Goal: Task Accomplishment & Management: Complete application form

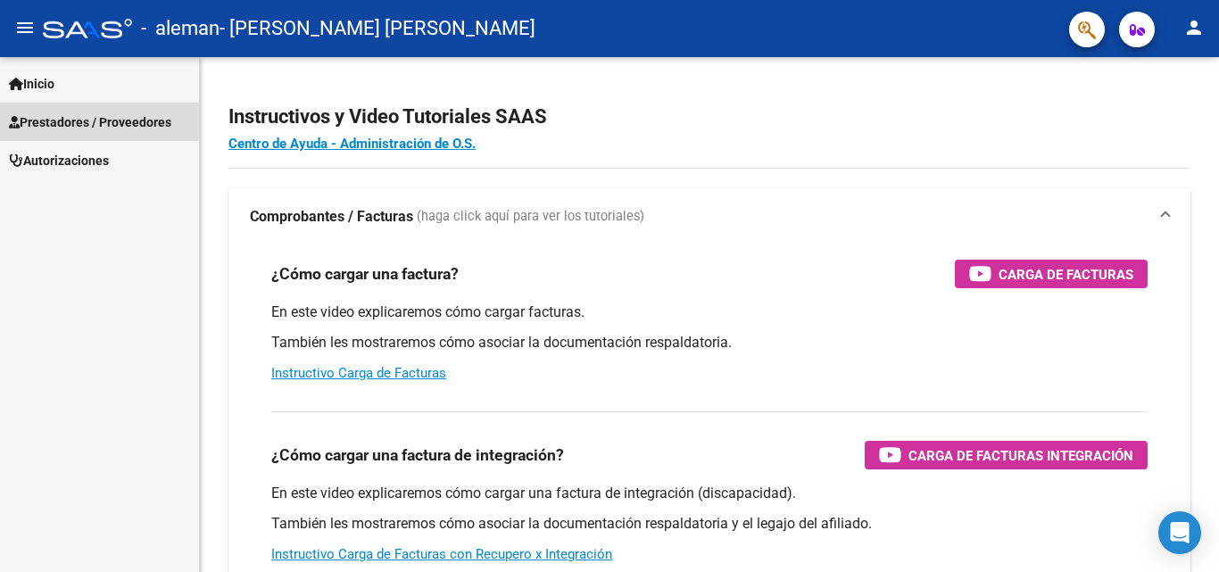
click at [64, 118] on span "Prestadores / Proveedores" at bounding box center [90, 122] width 162 height 20
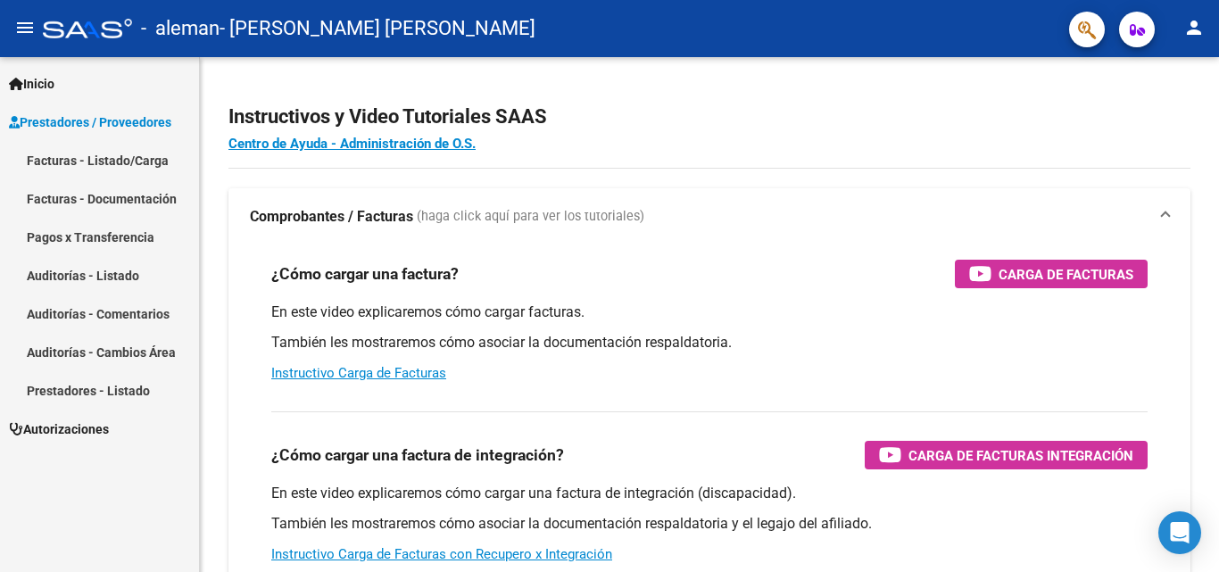
click at [80, 151] on link "Facturas - Listado/Carga" at bounding box center [99, 160] width 199 height 38
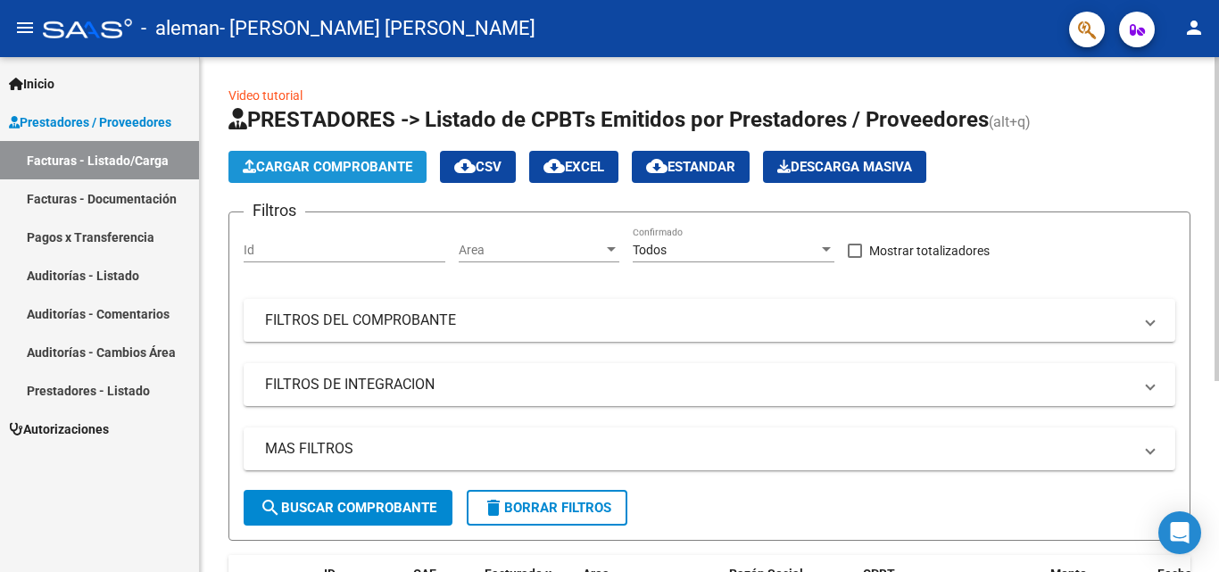
click at [273, 165] on span "Cargar Comprobante" at bounding box center [328, 167] width 170 height 16
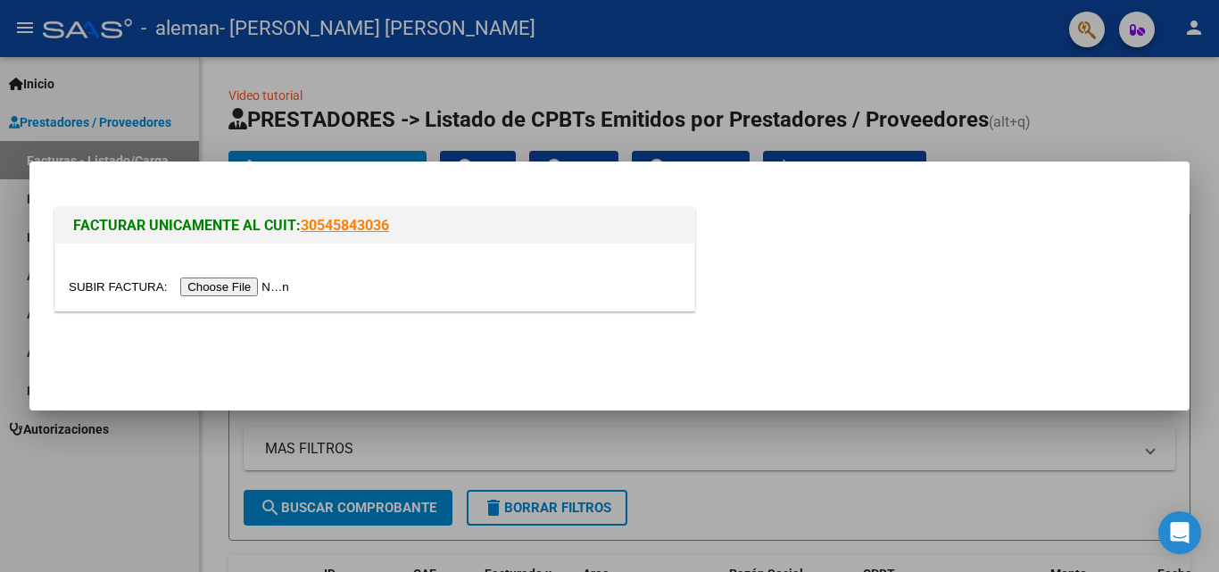
click at [228, 291] on input "file" at bounding box center [182, 287] width 226 height 19
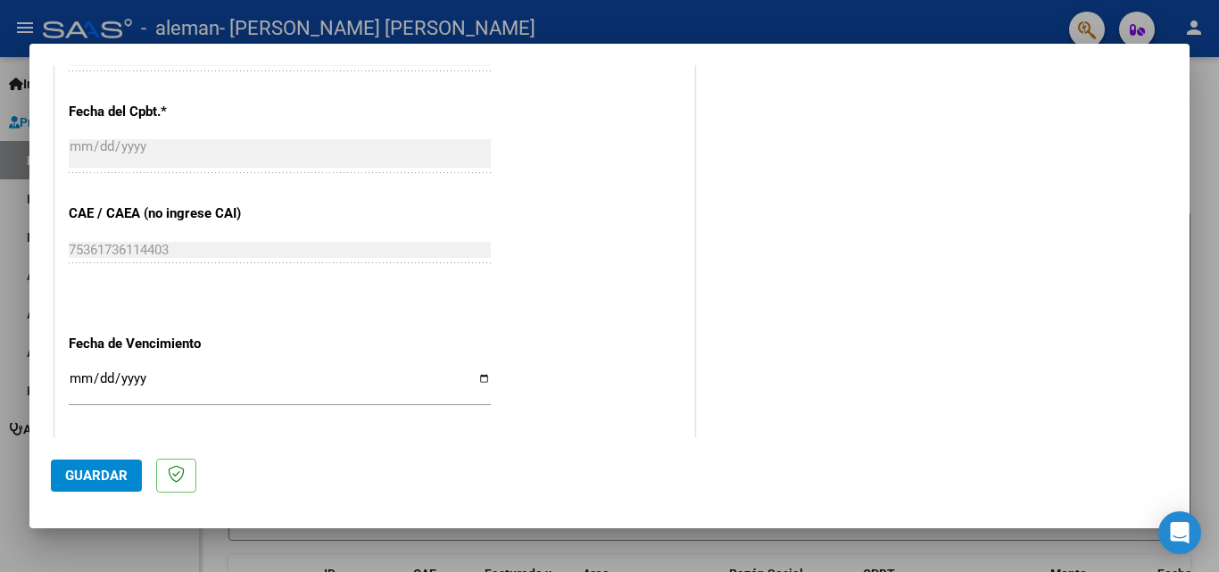
scroll to position [710, 0]
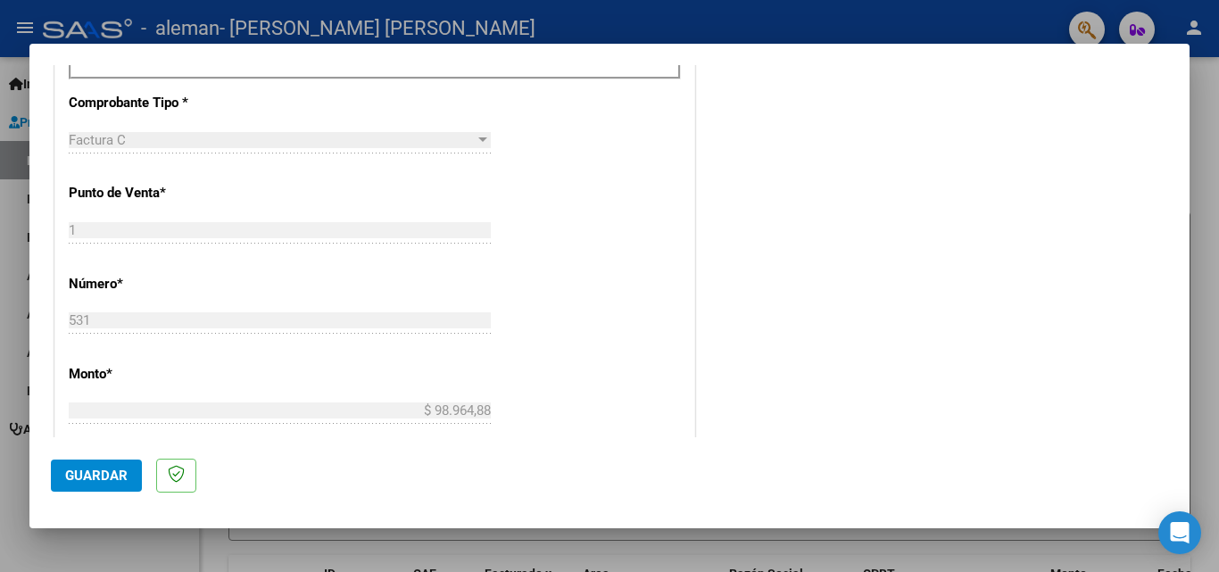
click at [570, 253] on div "CUIT * 27-40794838-1 Ingresar CUIT ANALISIS PRESTADOR [PERSON_NAME] [PERSON_NAM…" at bounding box center [374, 274] width 639 height 1390
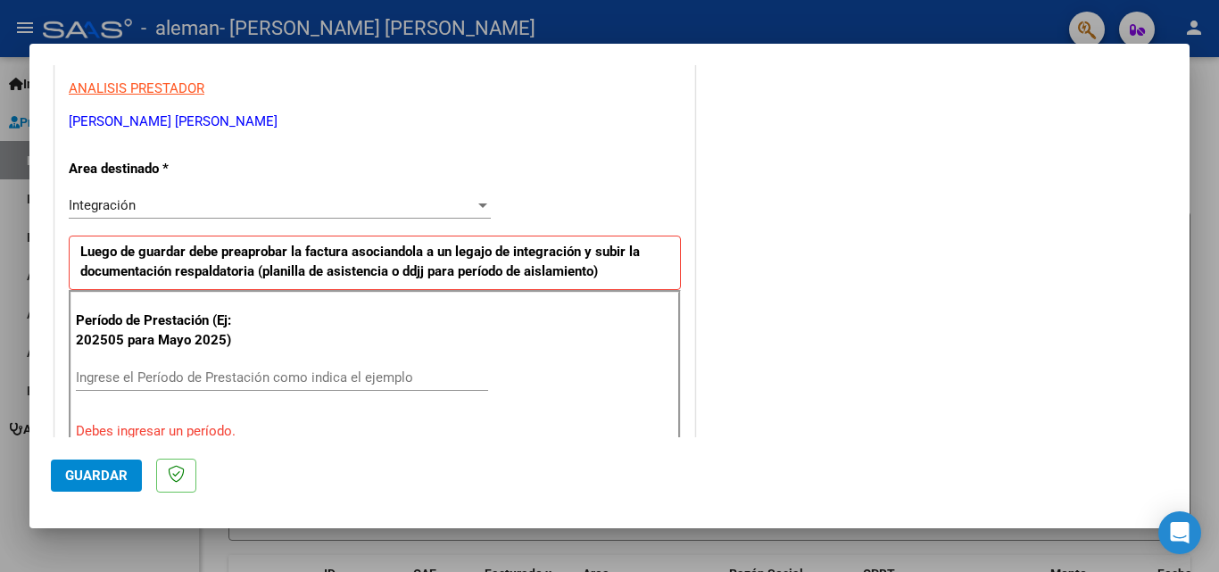
scroll to position [357, 0]
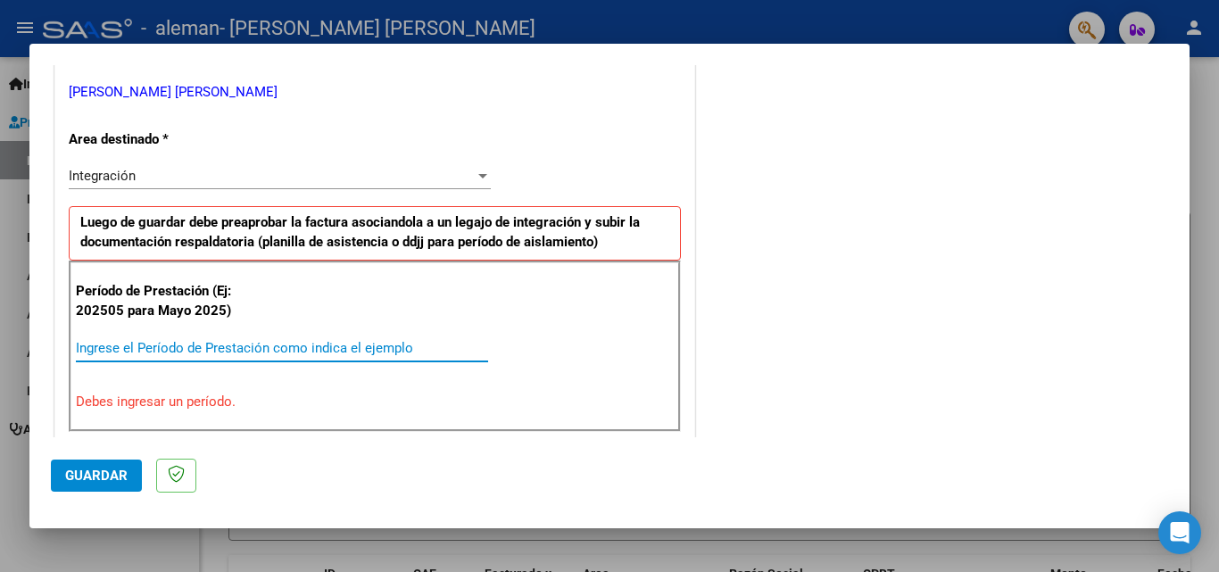
click at [218, 355] on input "Ingrese el Período de Prestación como indica el ejemplo" at bounding box center [282, 348] width 412 height 16
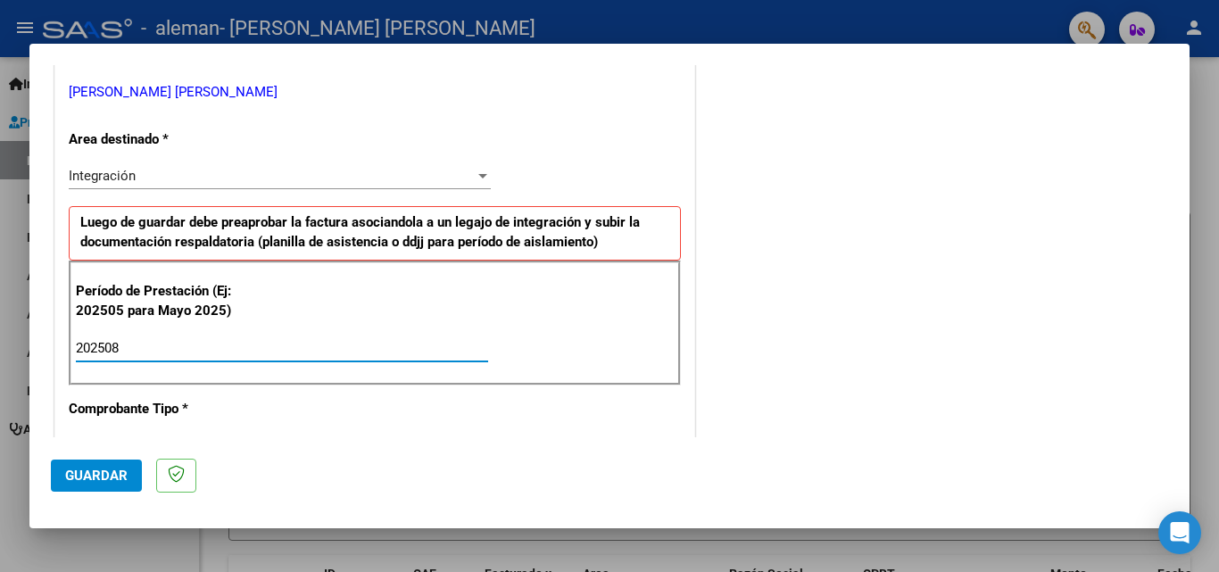
scroll to position [446, 0]
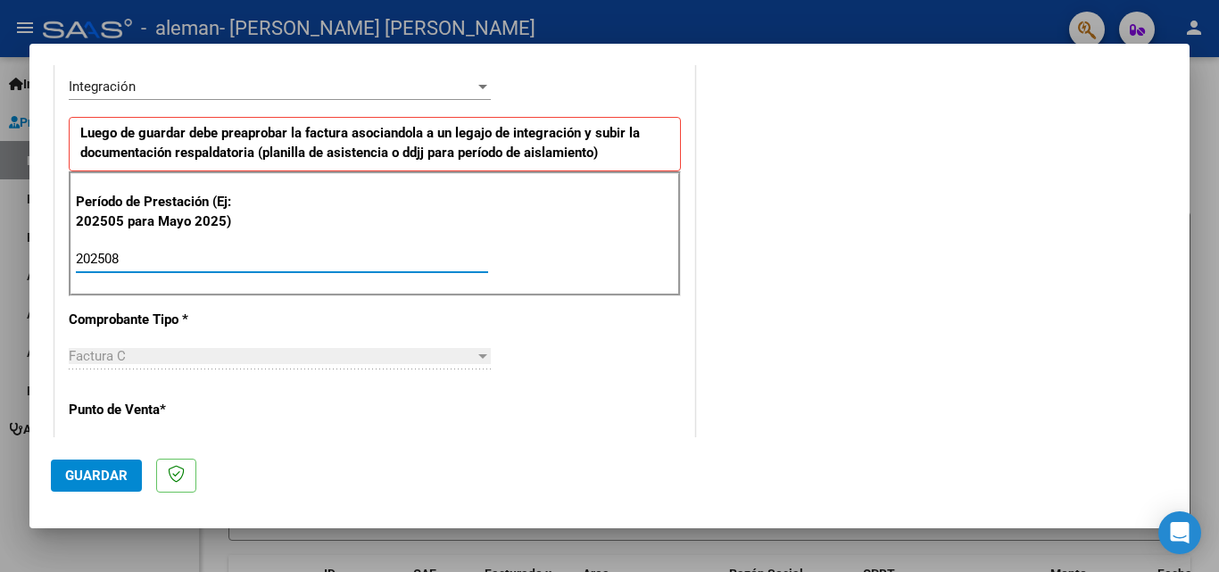
type input "202508"
click at [646, 361] on div "CUIT * 27-40794838-1 Ingresar CUIT ANALISIS PRESTADOR [PERSON_NAME][GEOGRAPHIC_…" at bounding box center [374, 513] width 639 height 1343
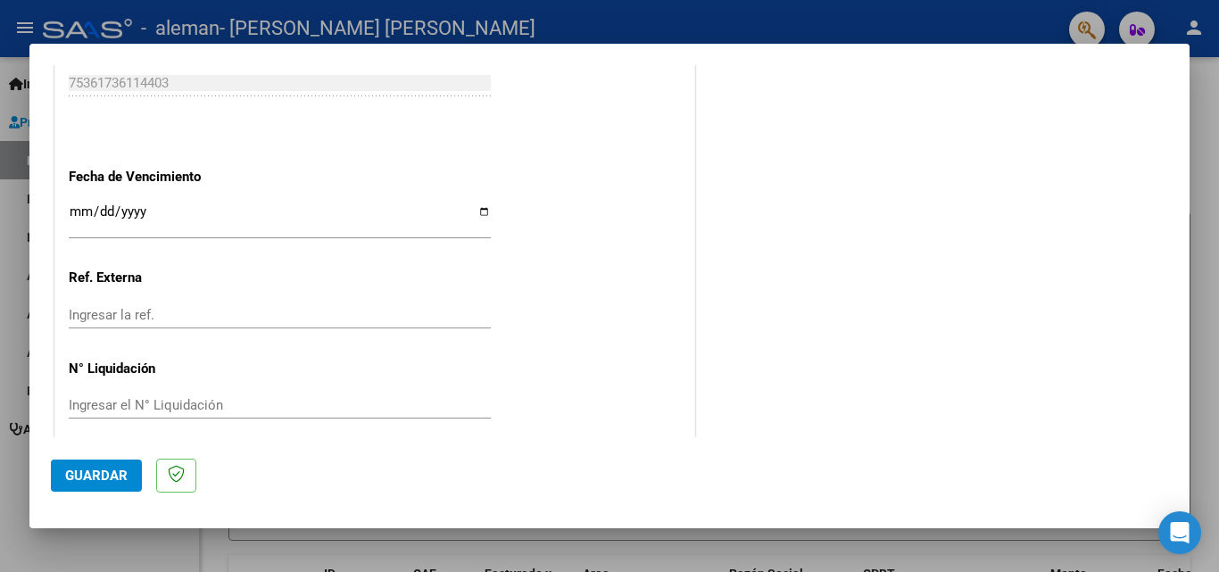
scroll to position [1199, 0]
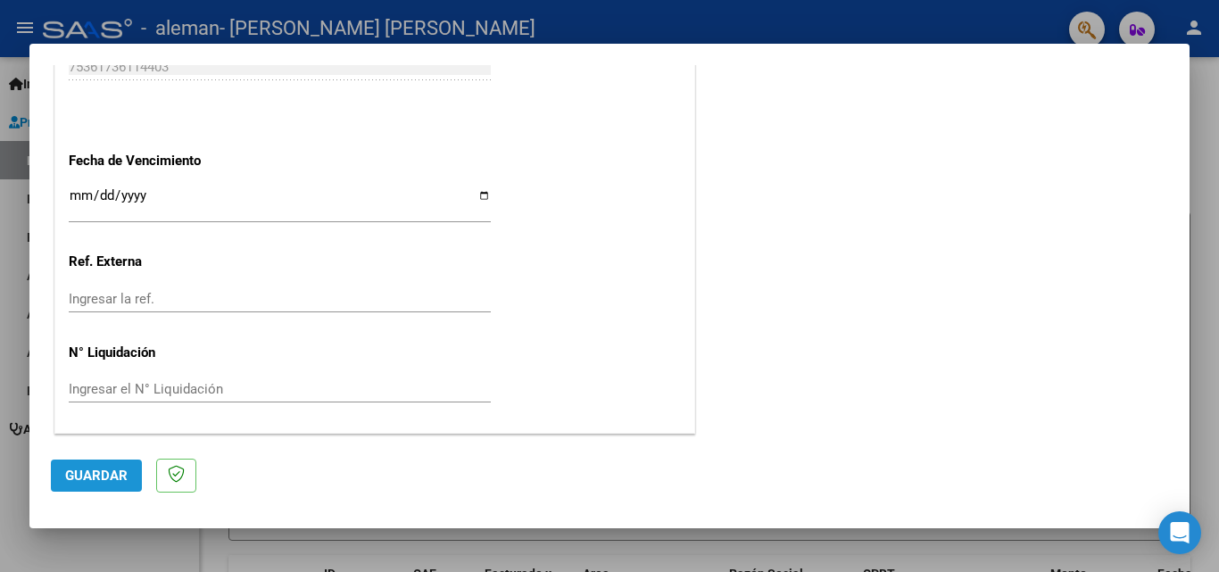
click at [110, 474] on span "Guardar" at bounding box center [96, 476] width 62 height 16
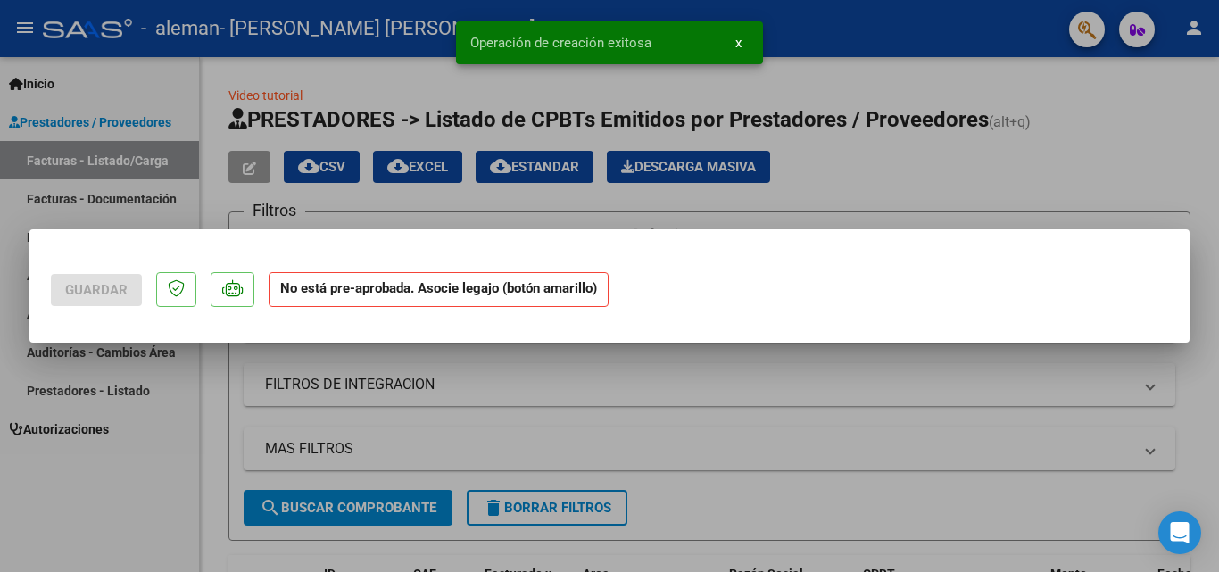
scroll to position [0, 0]
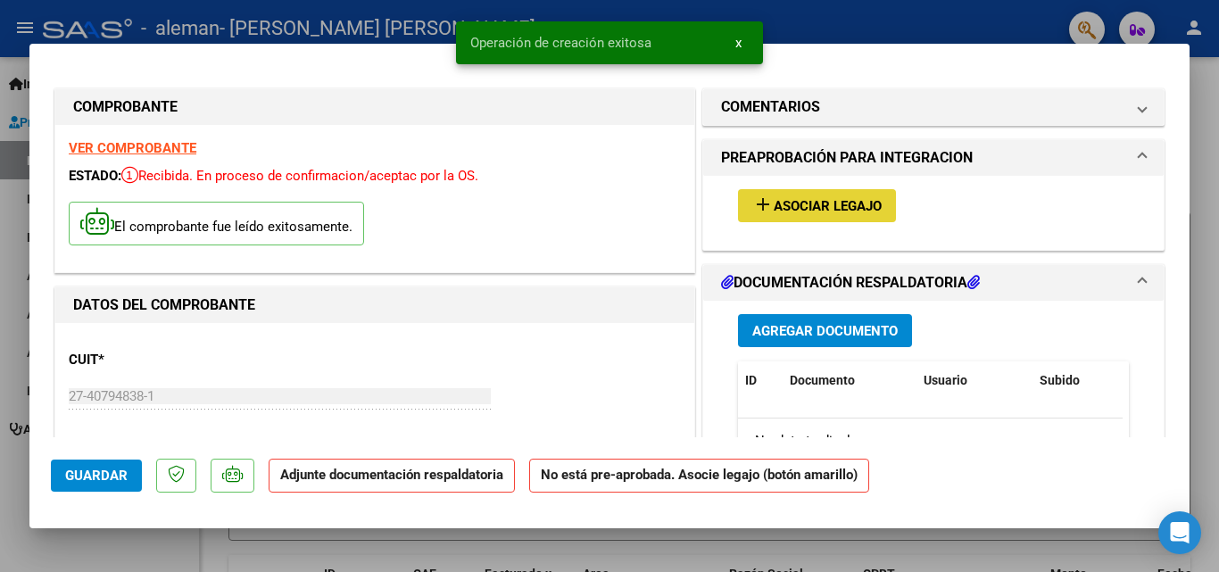
click at [829, 213] on span "Asociar Legajo" at bounding box center [828, 206] width 108 height 16
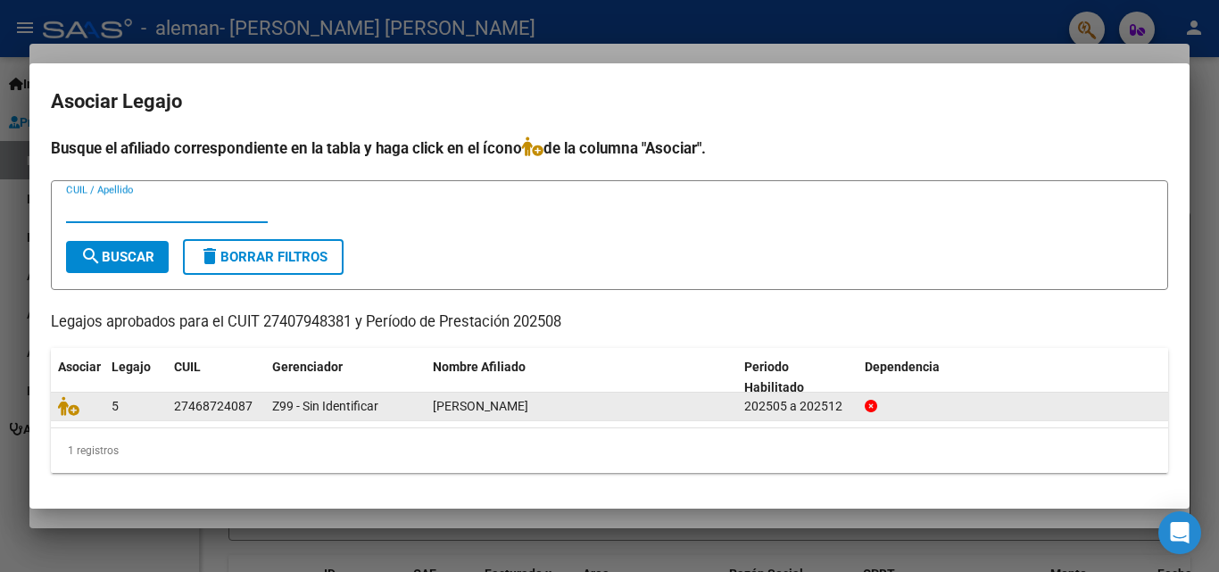
click at [138, 409] on div "5" at bounding box center [136, 406] width 48 height 21
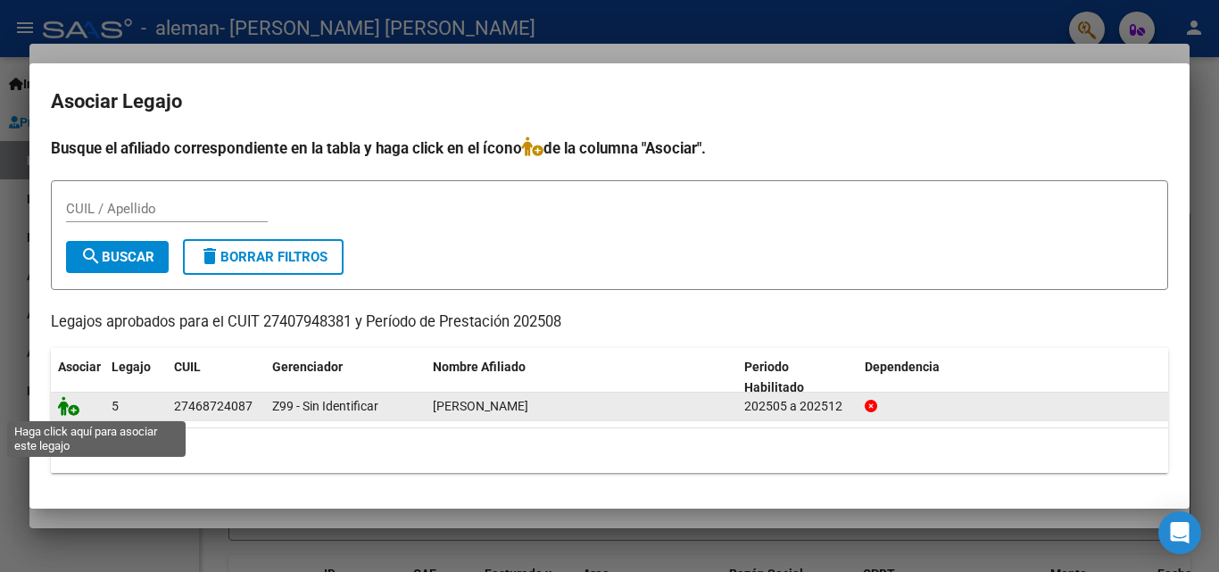
click at [68, 406] on icon at bounding box center [68, 406] width 21 height 20
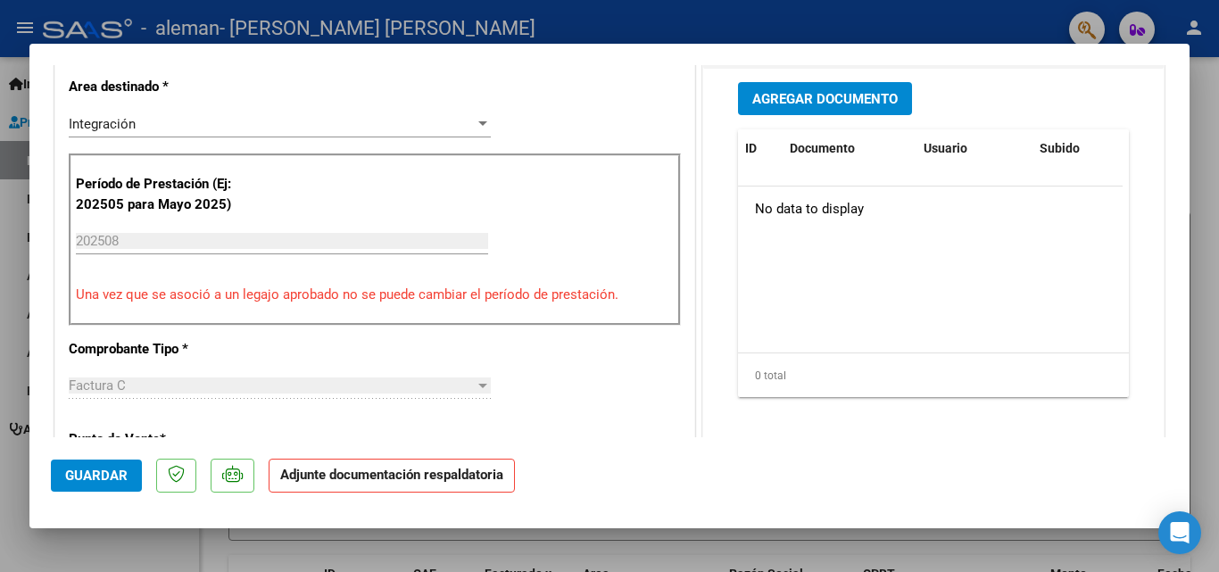
scroll to position [446, 0]
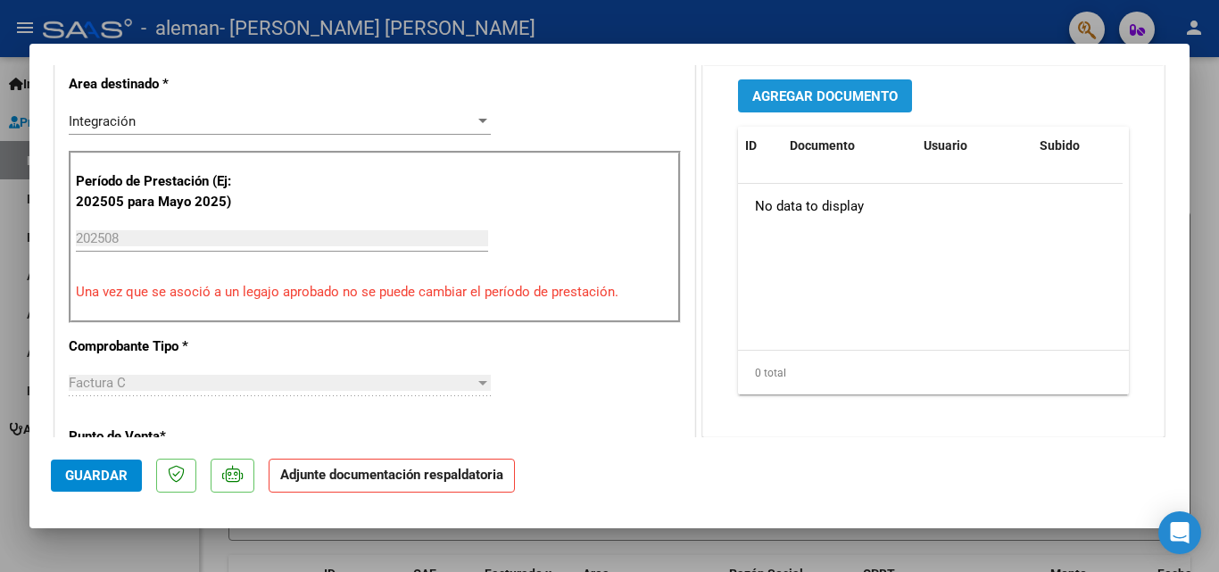
click at [835, 96] on span "Agregar Documento" at bounding box center [824, 96] width 145 height 16
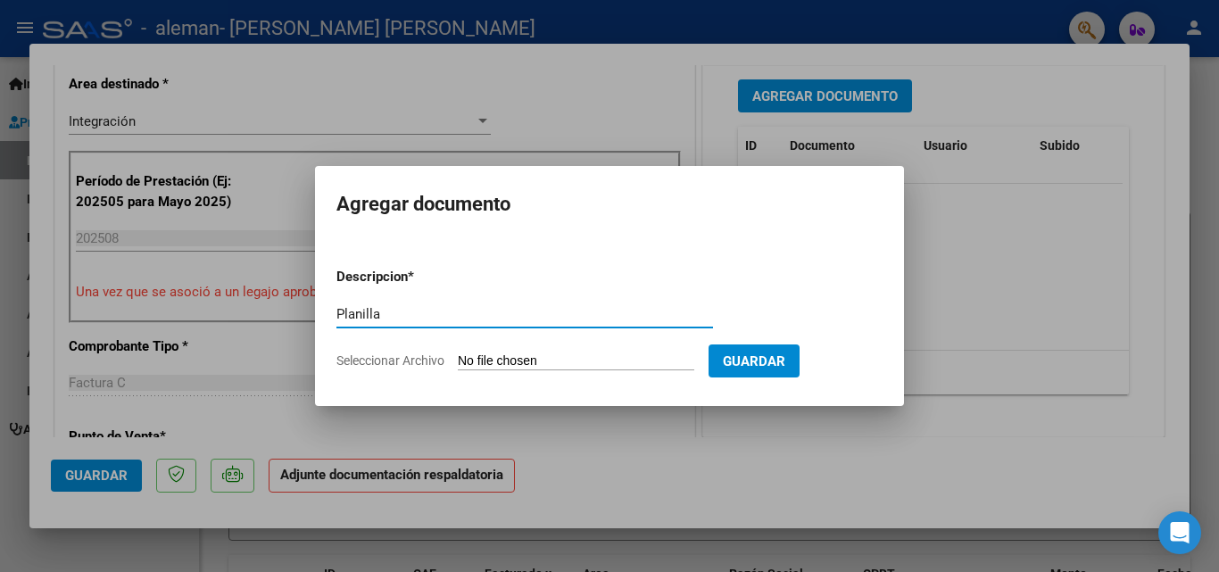
type input "Planilla"
click at [613, 345] on form "Descripcion * Planilla Escriba aquí una descripcion Seleccionar Archivo Guardar" at bounding box center [609, 318] width 546 height 130
drag, startPoint x: 603, startPoint y: 350, endPoint x: 594, endPoint y: 355, distance: 10.4
click at [602, 353] on form "Descripcion * Planilla Escriba aquí una descripcion Seleccionar Archivo Guardar" at bounding box center [609, 318] width 546 height 130
click at [571, 362] on input "Seleccionar Archivo" at bounding box center [576, 361] width 237 height 17
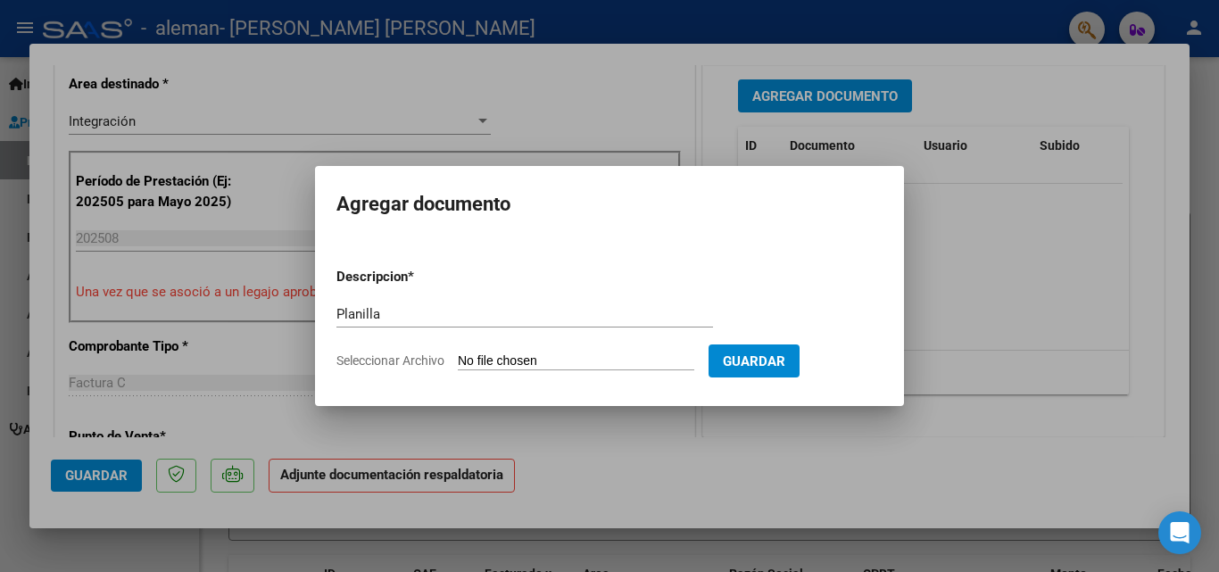
type input "C:\fakepath\Planilla asietencia Abound.pdf"
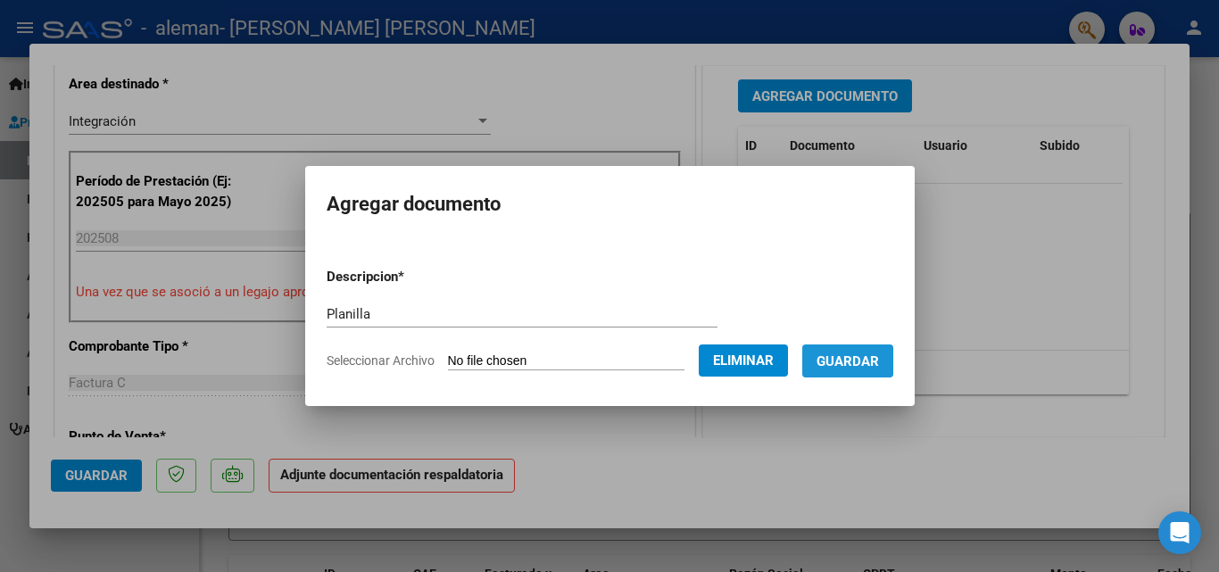
click at [893, 363] on button "Guardar" at bounding box center [847, 361] width 91 height 33
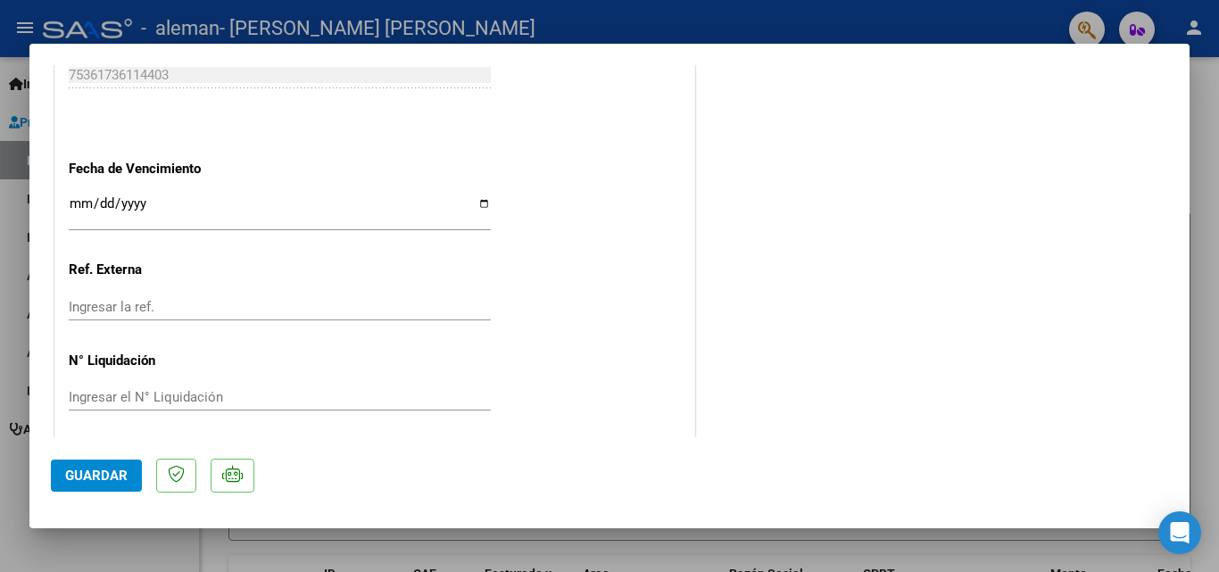
scroll to position [1225, 0]
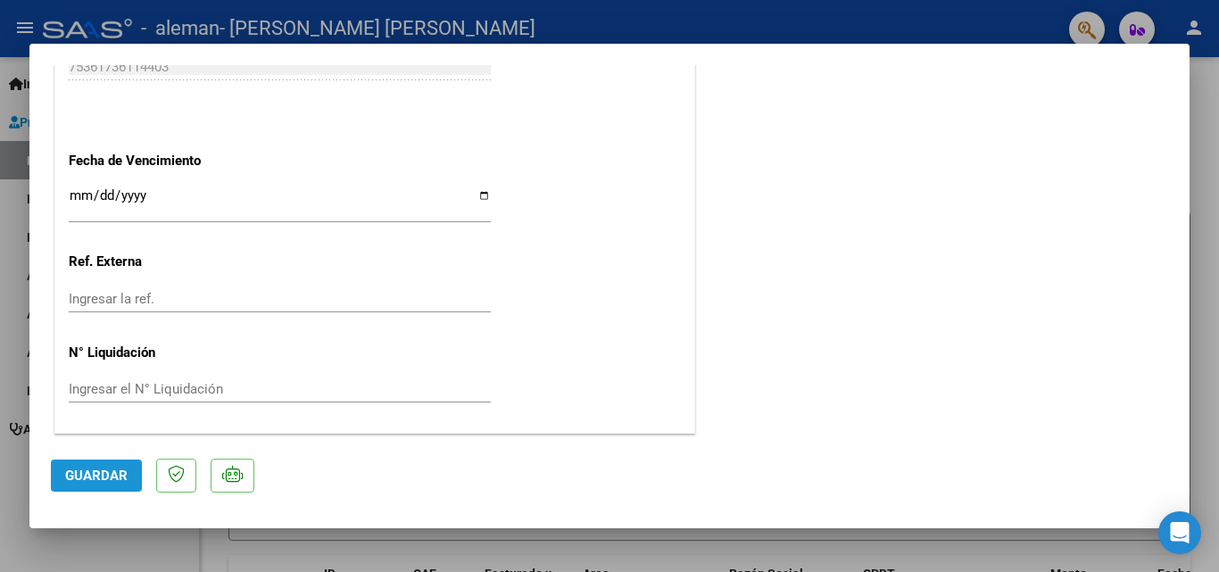
click at [97, 483] on span "Guardar" at bounding box center [96, 476] width 62 height 16
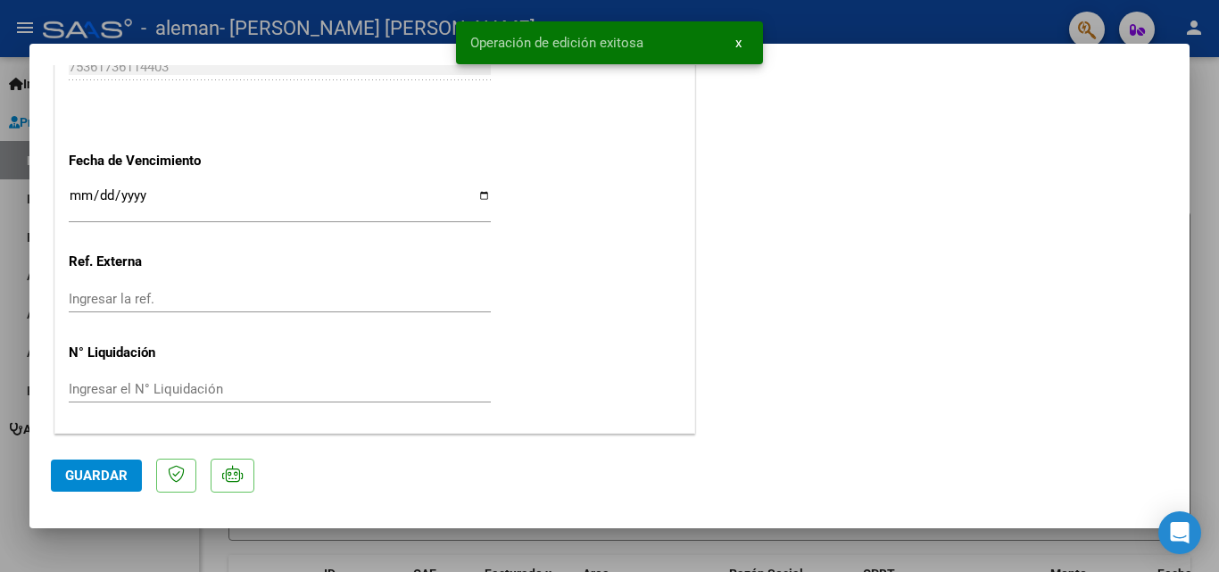
click at [742, 44] on button "x" at bounding box center [738, 43] width 35 height 32
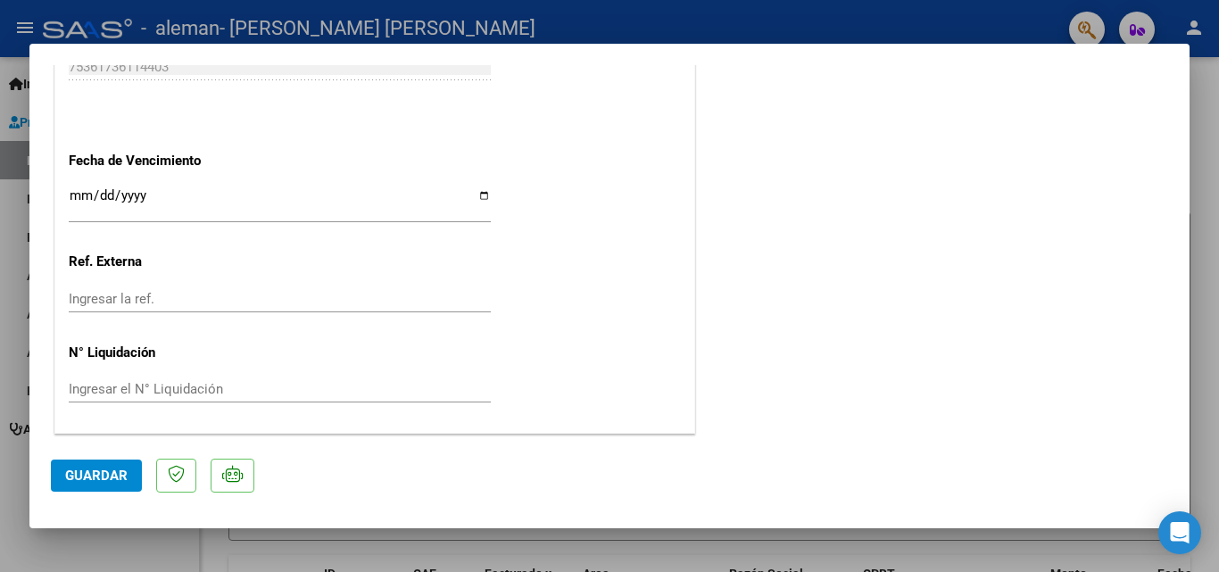
click at [848, 21] on div at bounding box center [609, 286] width 1219 height 572
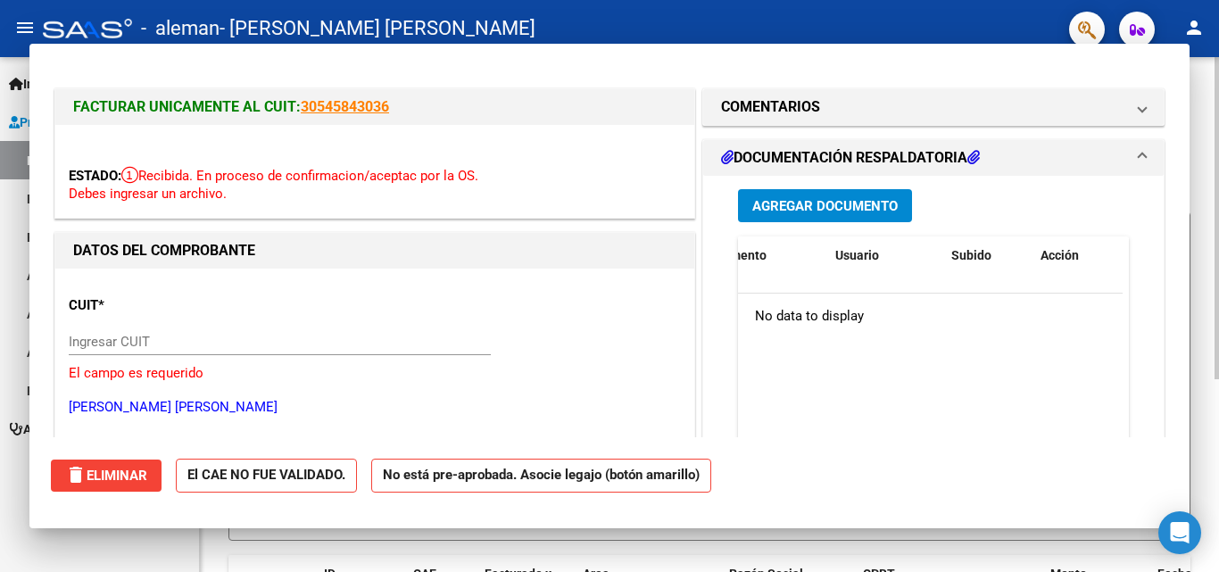
scroll to position [0, 0]
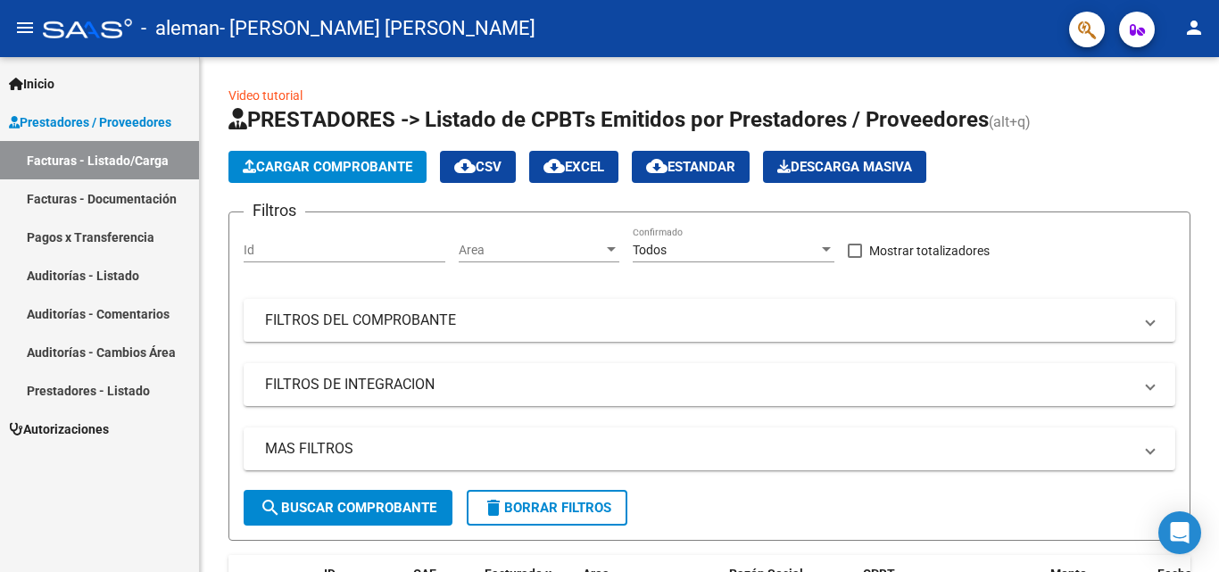
click at [134, 195] on link "Facturas - Documentación" at bounding box center [99, 198] width 199 height 38
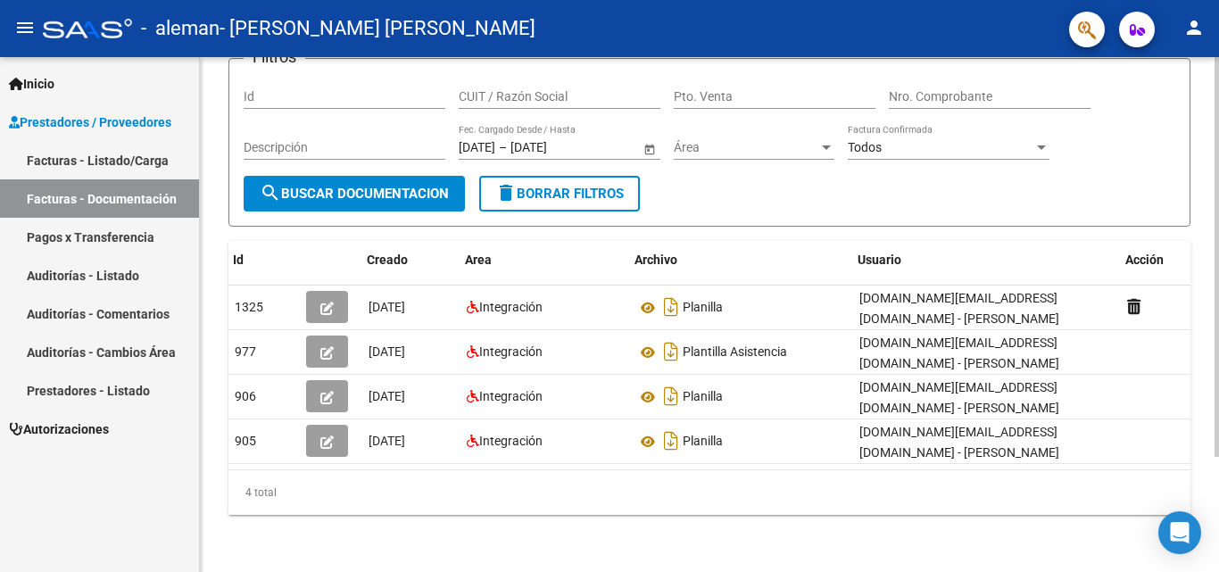
scroll to position [0, 20]
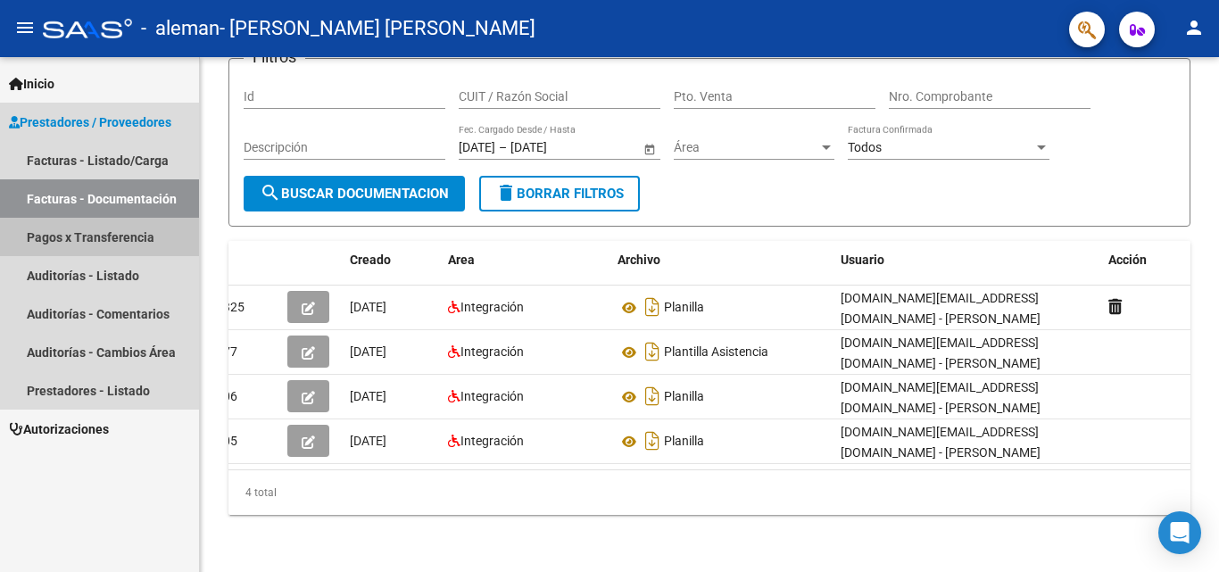
click at [141, 238] on link "Pagos x Transferencia" at bounding box center [99, 237] width 199 height 38
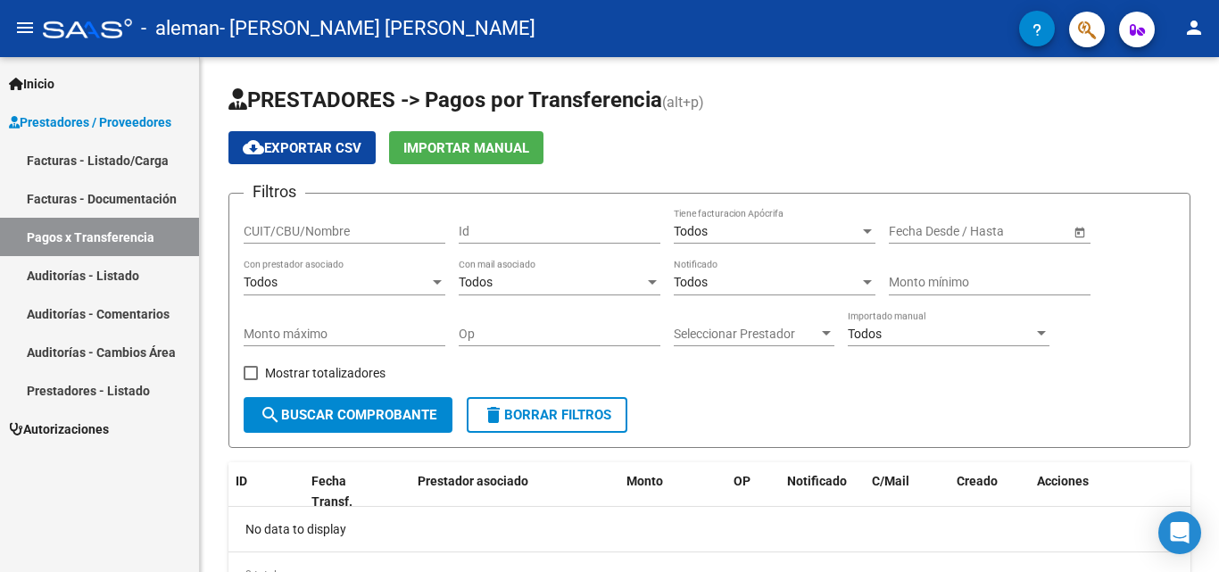
click at [71, 287] on link "Auditorías - Listado" at bounding box center [99, 275] width 199 height 38
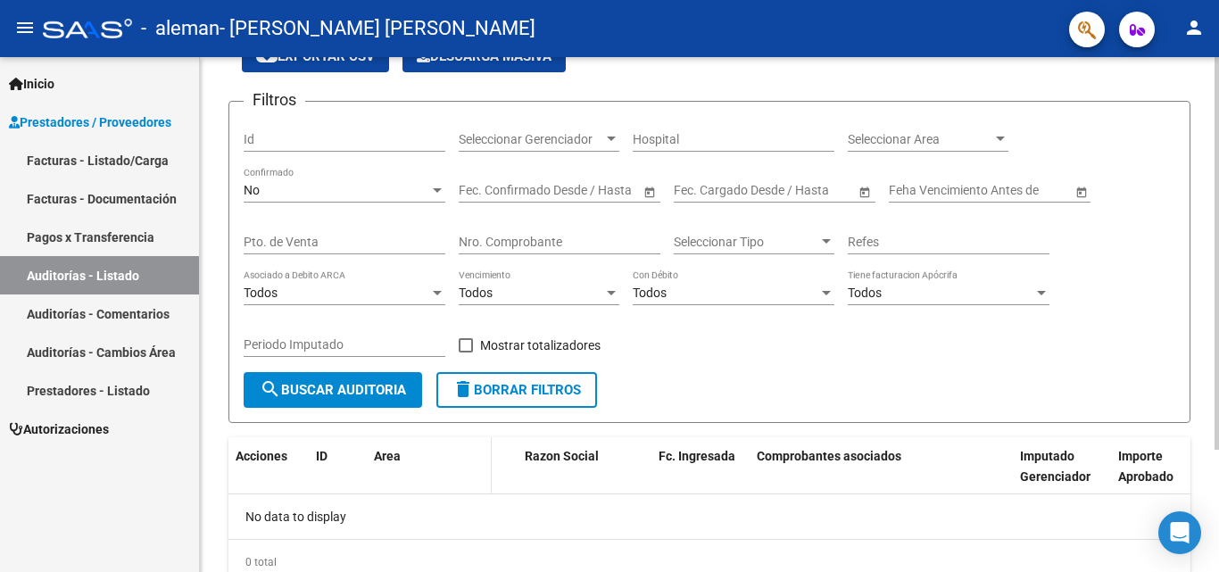
scroll to position [161, 0]
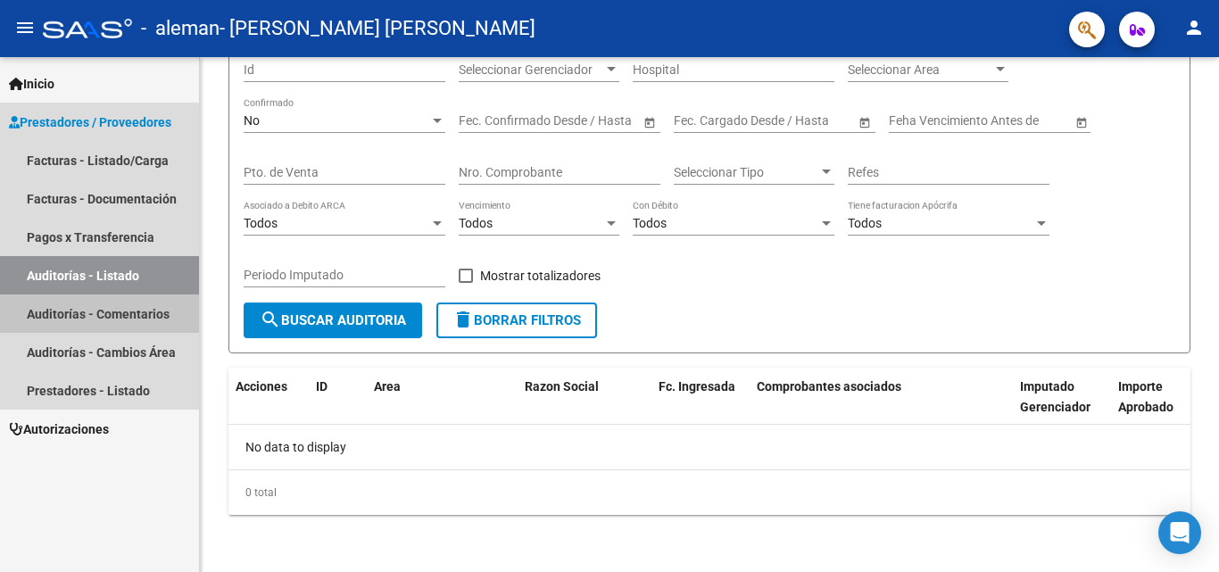
click at [96, 310] on link "Auditorías - Comentarios" at bounding box center [99, 314] width 199 height 38
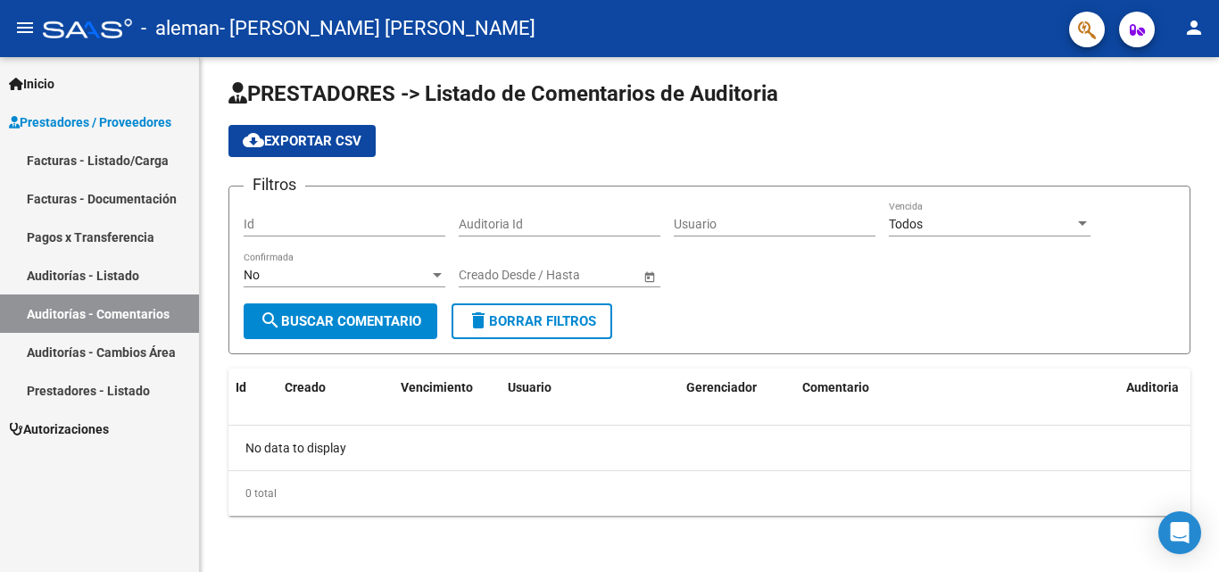
scroll to position [7, 0]
click at [111, 380] on link "Prestadores - Listado" at bounding box center [99, 390] width 199 height 38
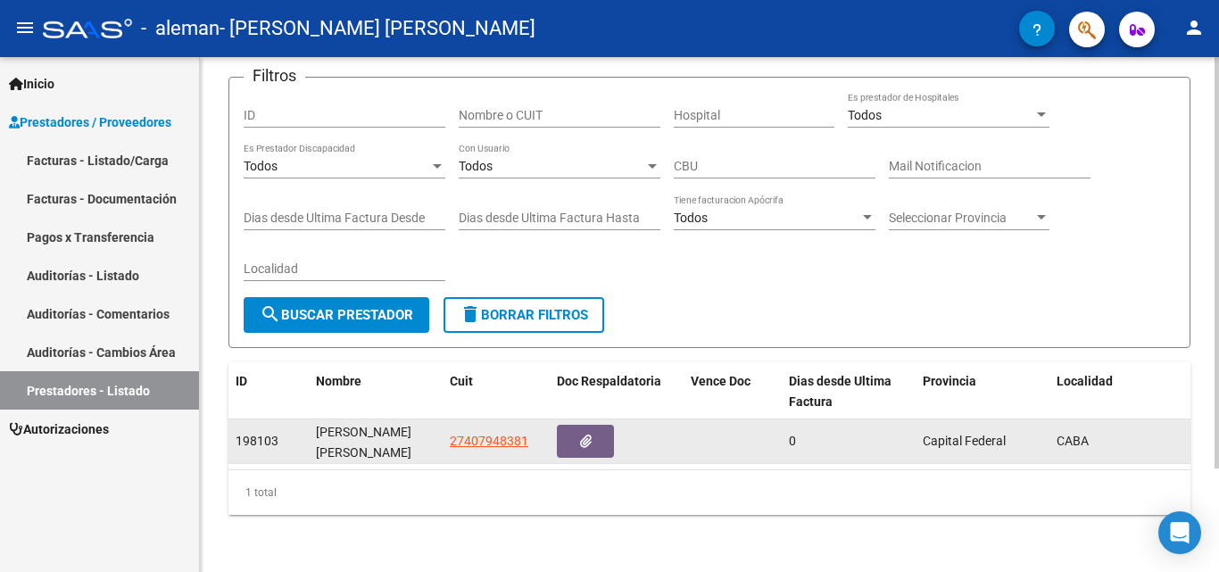
scroll to position [129, 0]
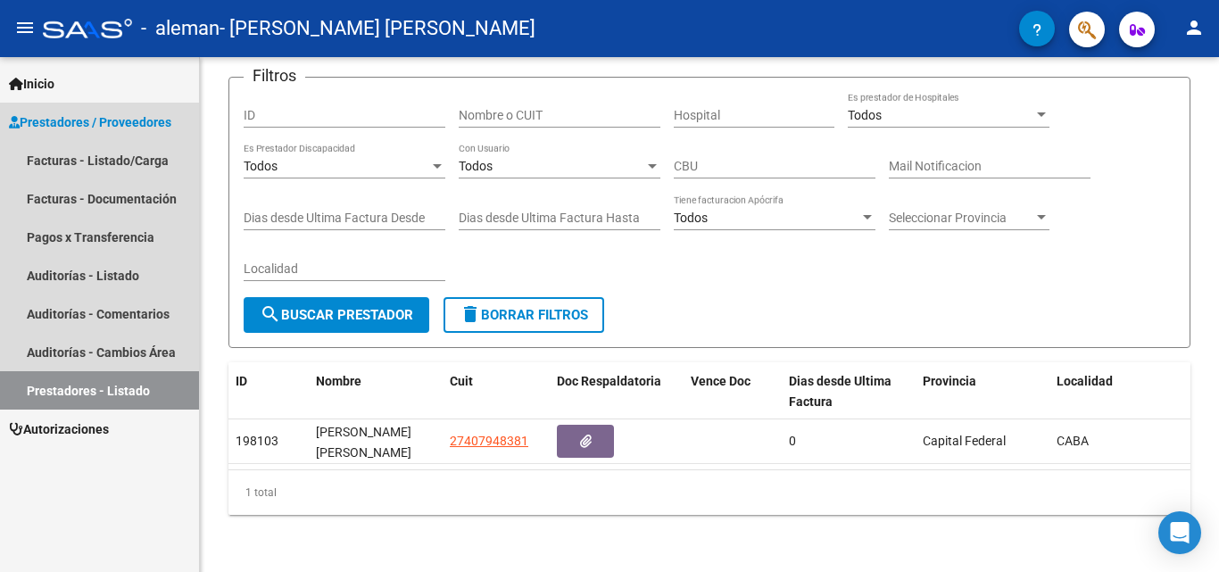
click at [98, 125] on span "Prestadores / Proveedores" at bounding box center [90, 122] width 162 height 20
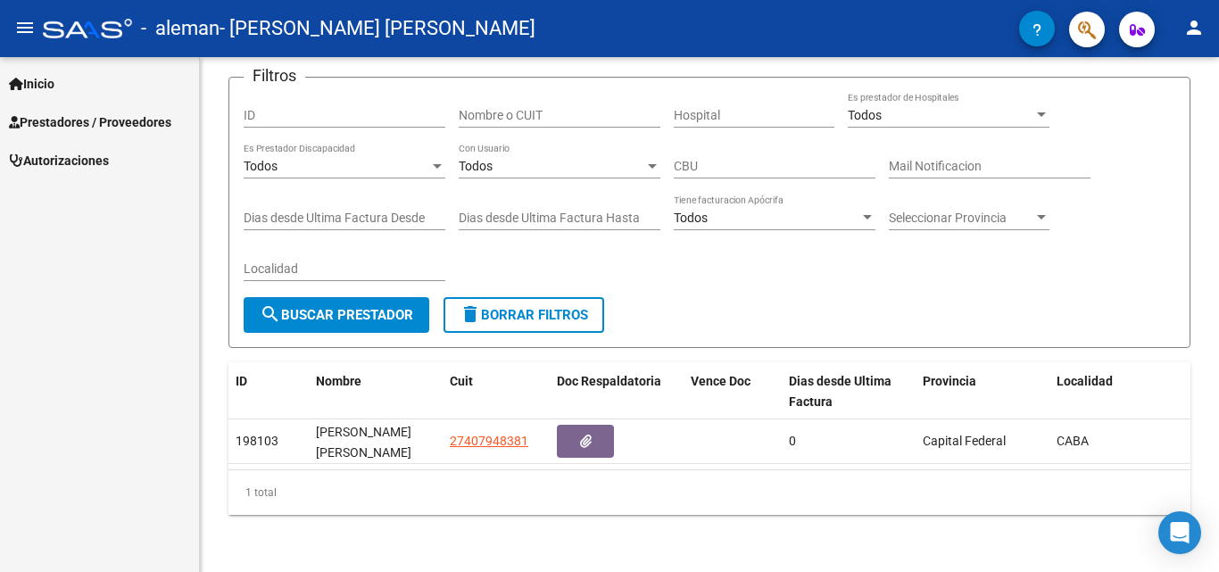
click at [115, 111] on link "Prestadores / Proveedores" at bounding box center [99, 122] width 199 height 38
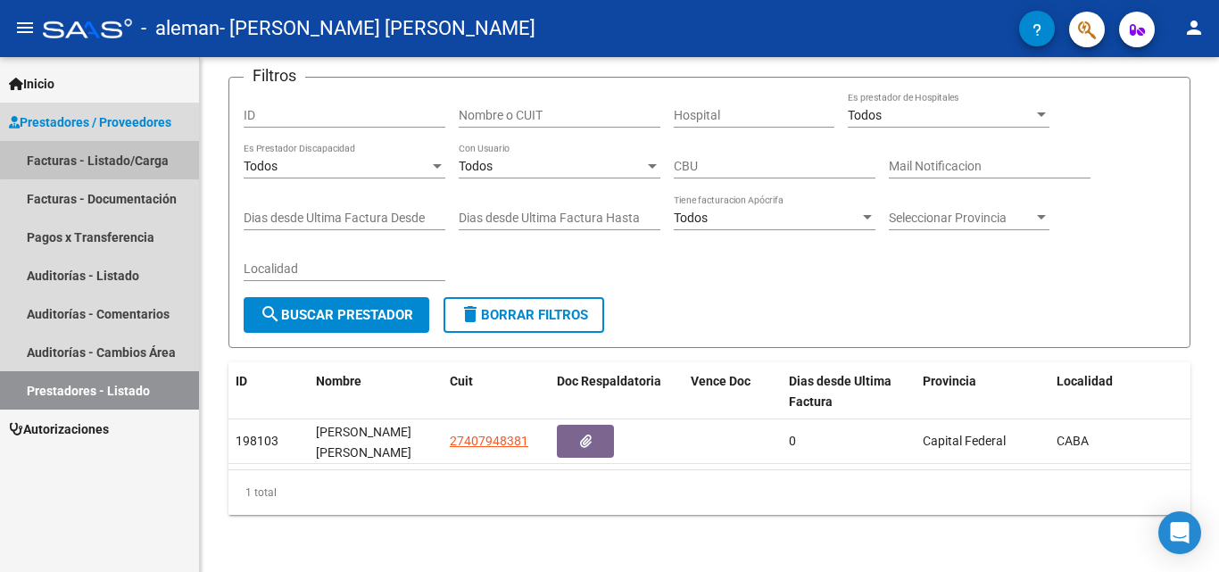
click at [105, 145] on link "Facturas - Listado/Carga" at bounding box center [99, 160] width 199 height 38
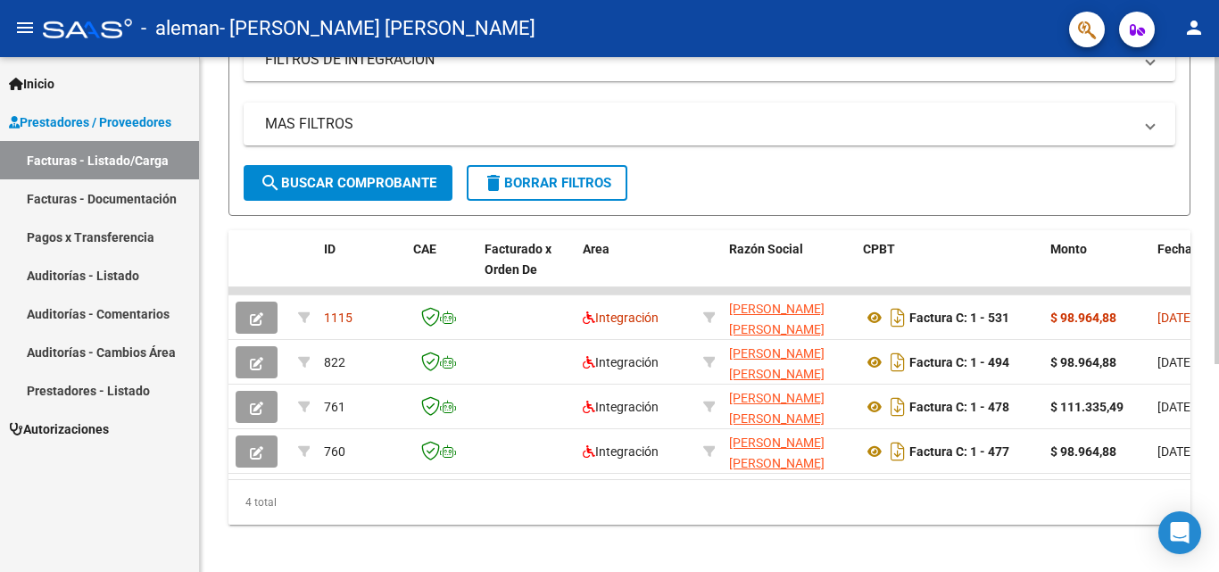
scroll to position [349, 0]
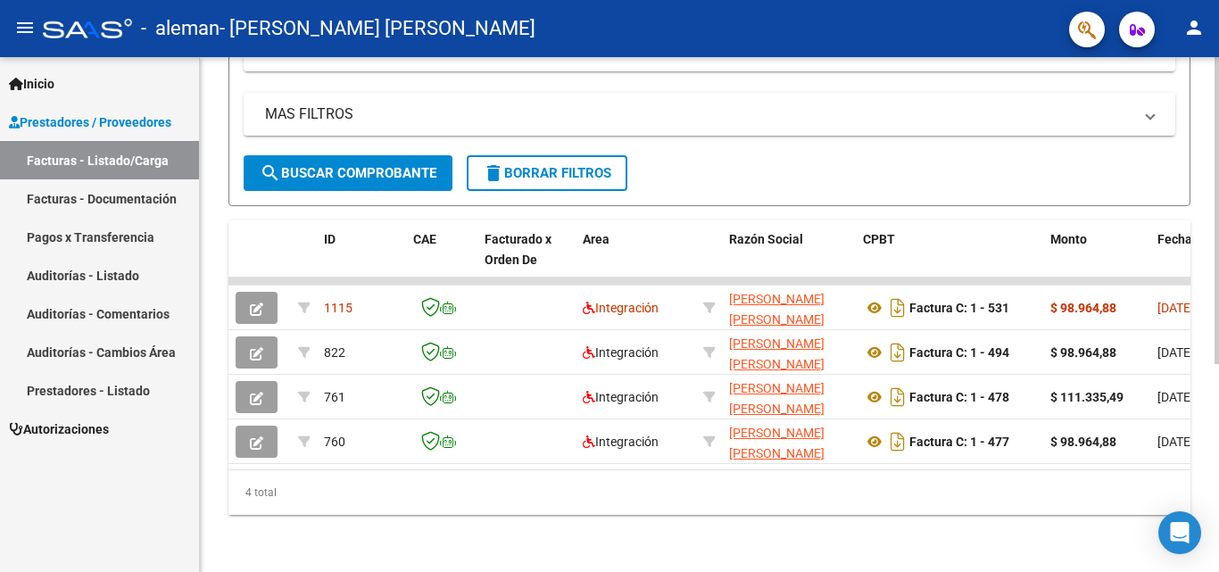
click at [628, 495] on div "4 total" at bounding box center [709, 492] width 962 height 45
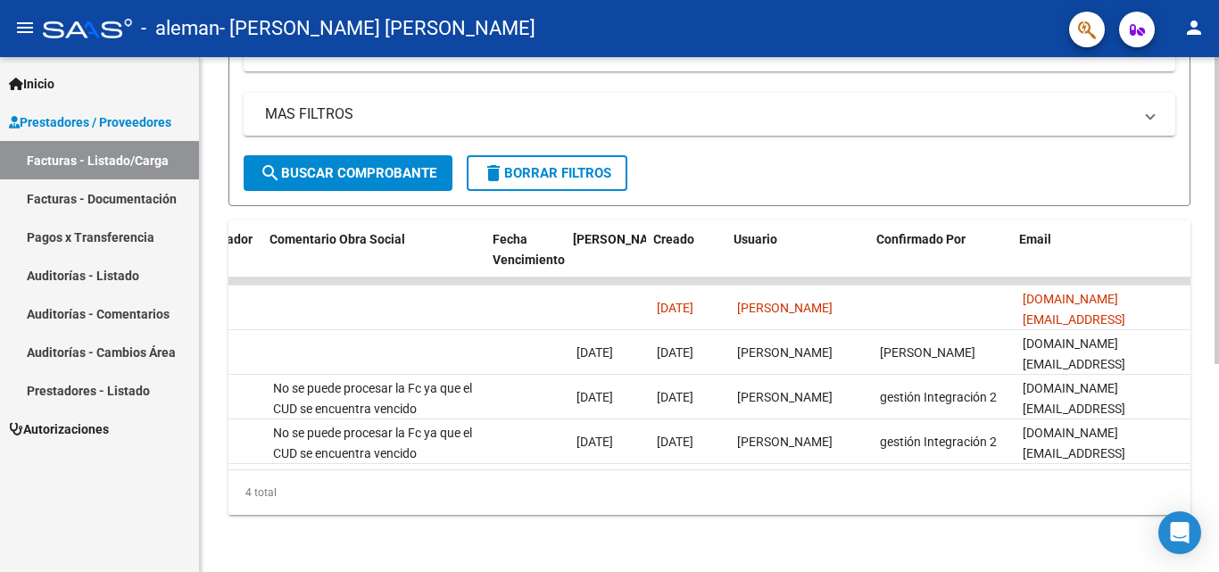
scroll to position [0, 2801]
